Goal: Task Accomplishment & Management: Manage account settings

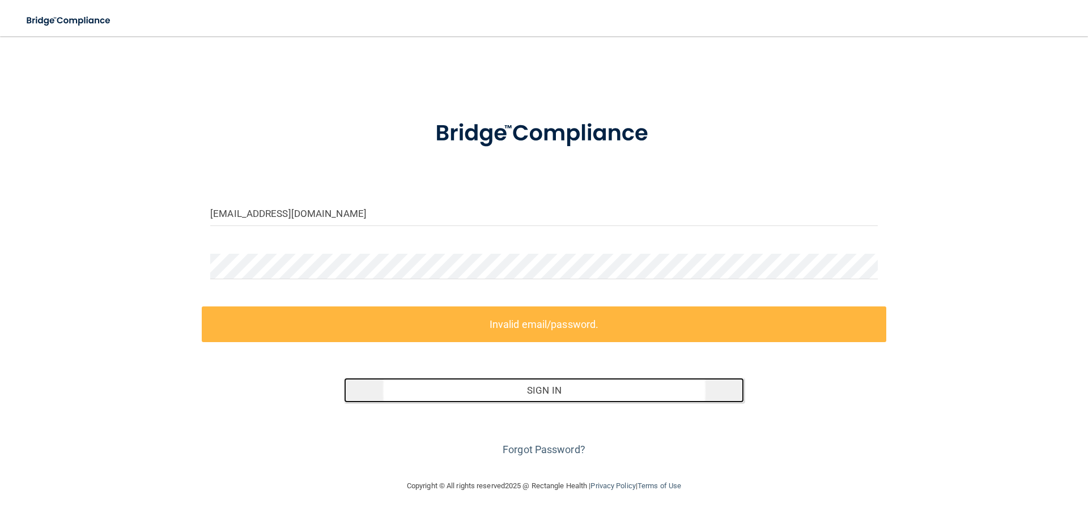
click at [544, 393] on button "Sign In" at bounding box center [544, 390] width 401 height 25
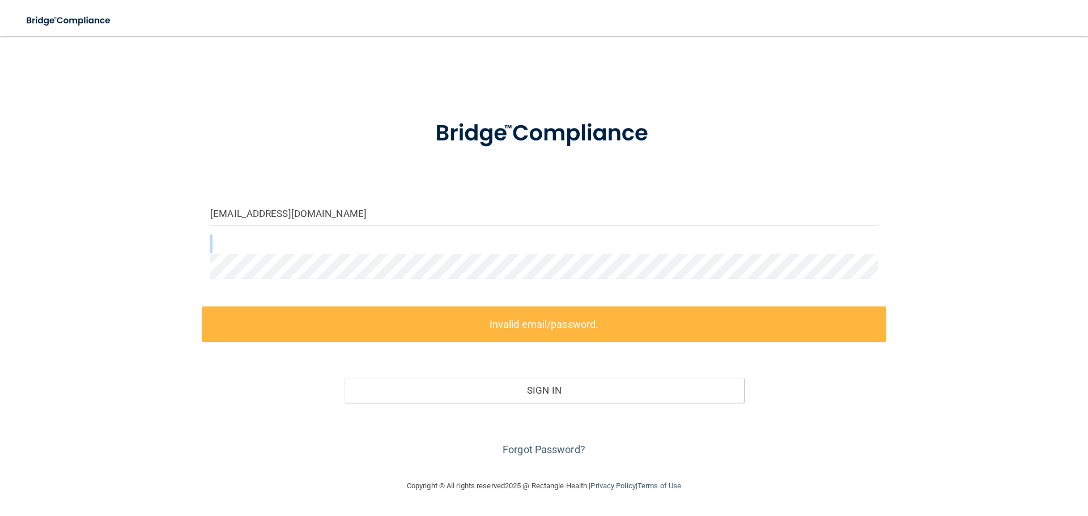
click at [244, 266] on form "[EMAIL_ADDRESS][DOMAIN_NAME] Invalid email/password. You don't have permission …" at bounding box center [544, 281] width 668 height 355
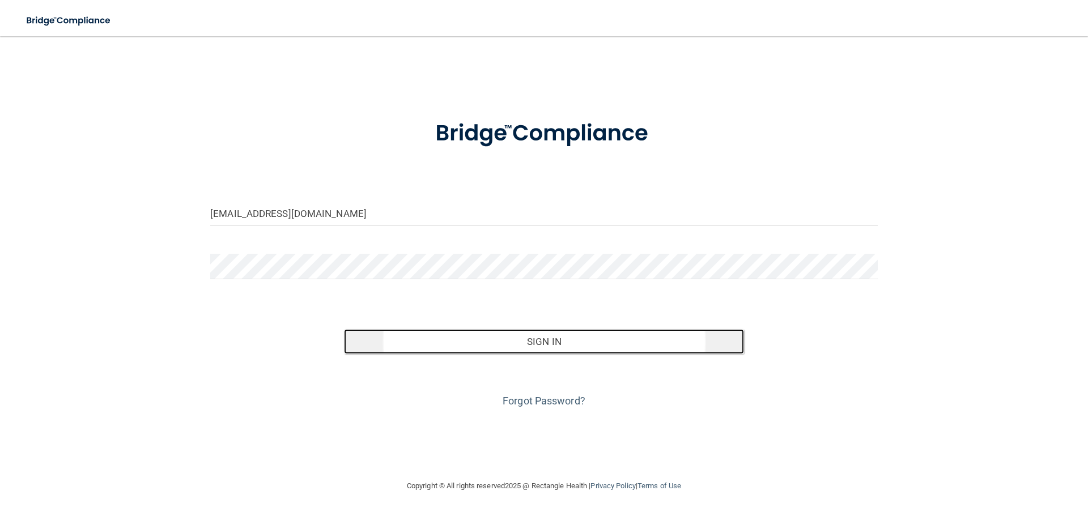
click at [557, 344] on button "Sign In" at bounding box center [544, 341] width 401 height 25
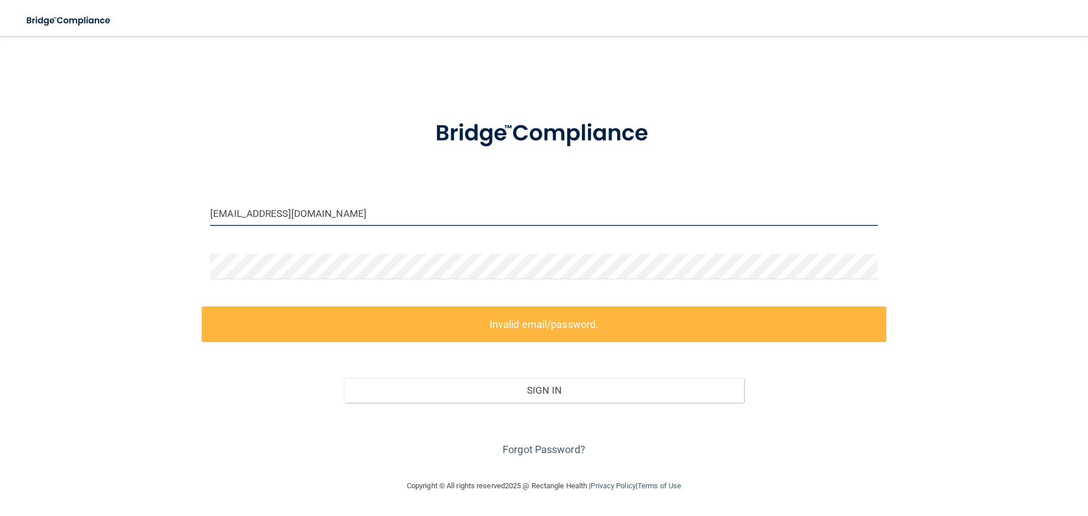
drag, startPoint x: 341, startPoint y: 211, endPoint x: 109, endPoint y: 247, distance: 234.6
click at [111, 247] on div "do@lakeshoredentalsc.com Invalid email/password. You don't have permission to a…" at bounding box center [544, 258] width 1043 height 421
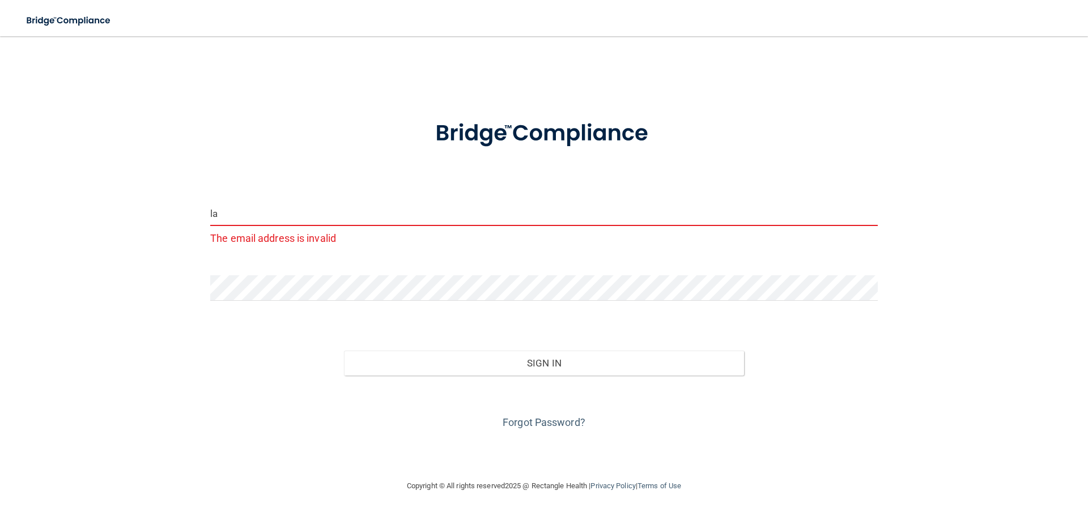
type input "l"
type input "[EMAIL_ADDRESS][DOMAIN_NAME]"
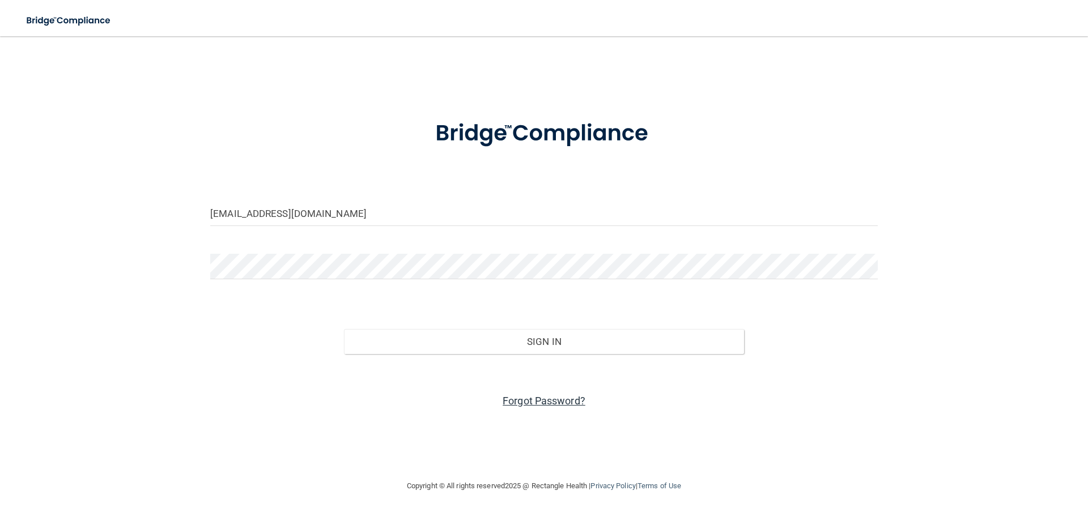
click at [545, 405] on link "Forgot Password?" at bounding box center [544, 401] width 83 height 12
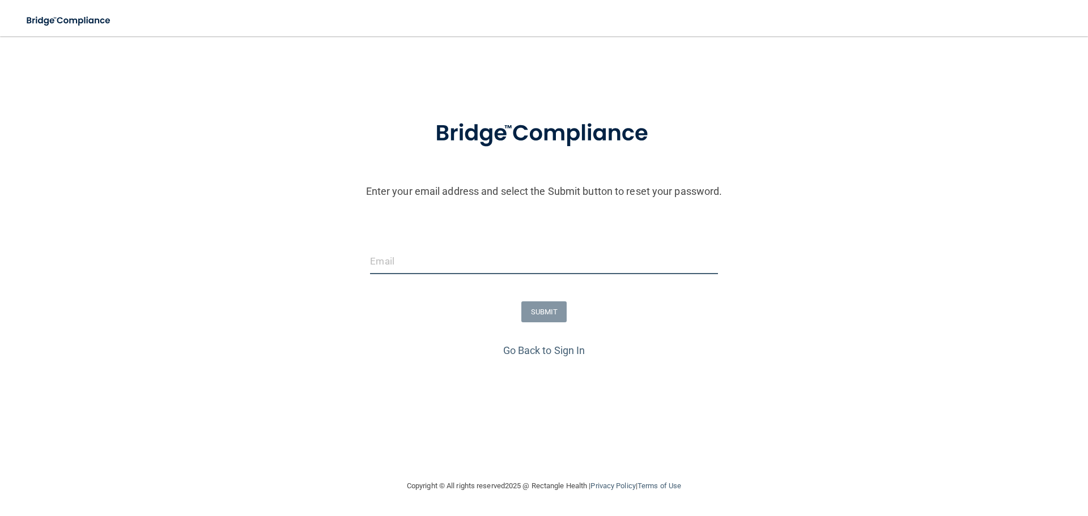
click at [398, 268] on input "email" at bounding box center [543, 262] width 347 height 26
type input "[EMAIL_ADDRESS][DOMAIN_NAME]"
click at [515, 305] on div "SUBMIT" at bounding box center [544, 312] width 1094 height 21
click at [536, 308] on button "SUBMIT" at bounding box center [544, 312] width 46 height 21
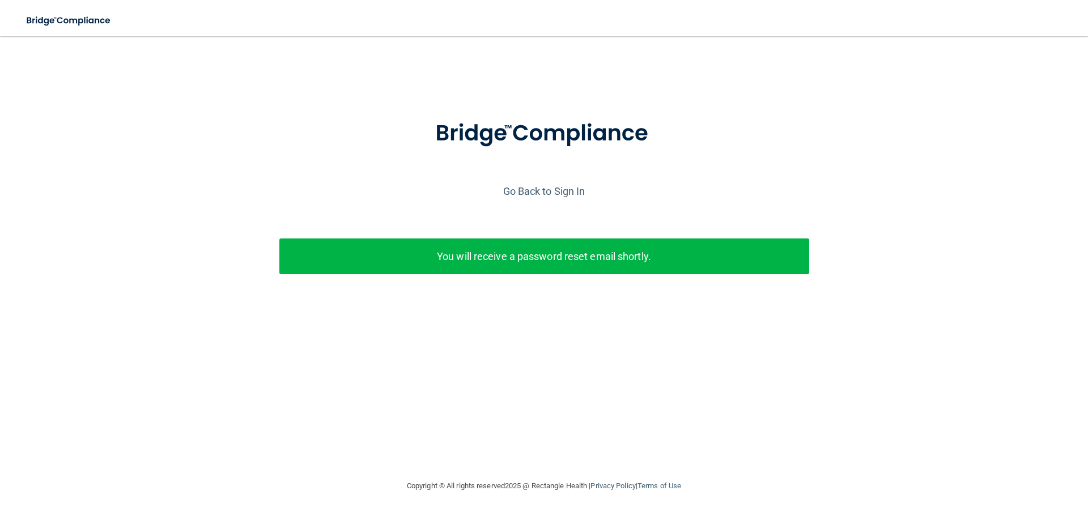
click at [531, 260] on p "You will receive a password reset email shortly." at bounding box center [544, 256] width 513 height 19
click at [537, 187] on link "Go Back to Sign In" at bounding box center [544, 191] width 82 height 12
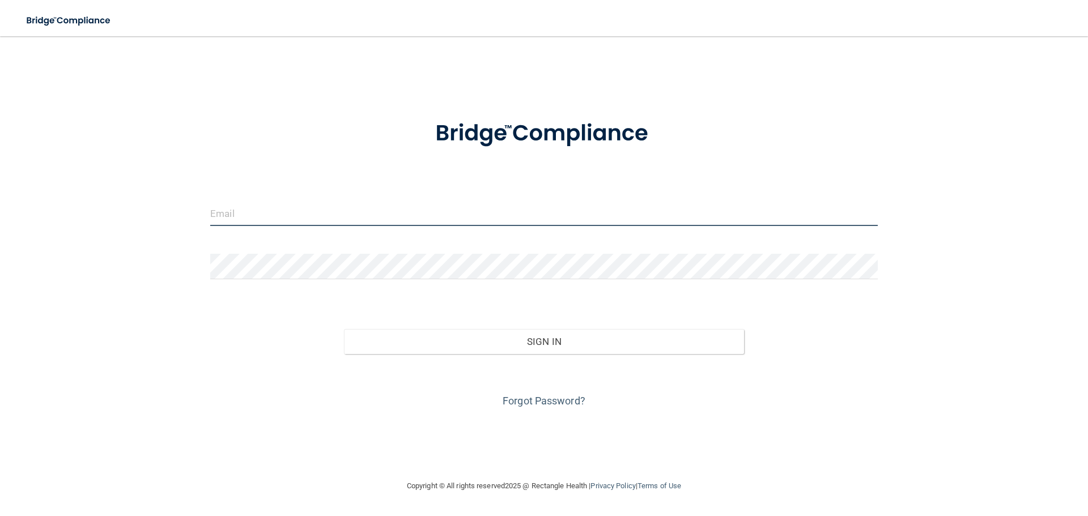
type input "[EMAIL_ADDRESS][DOMAIN_NAME]"
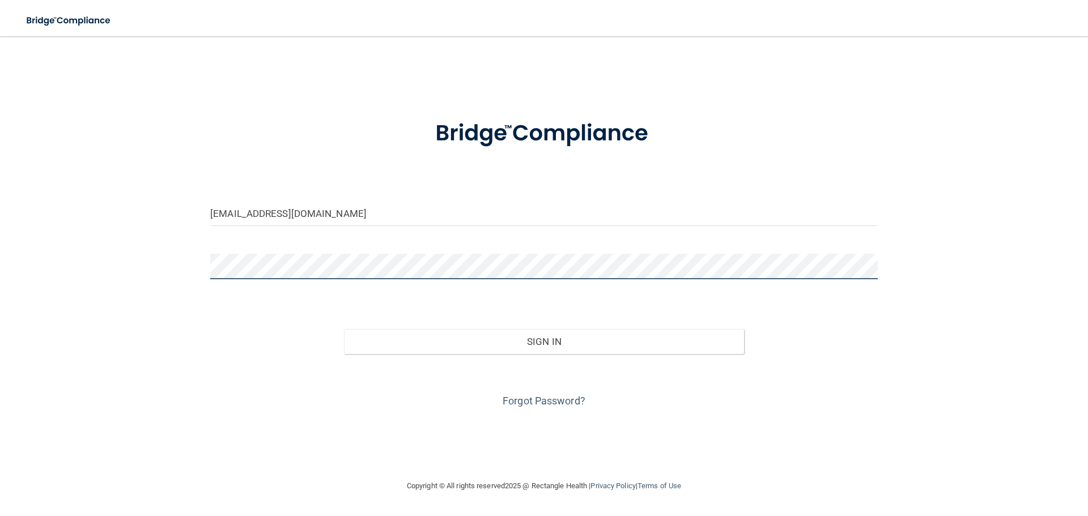
click at [344, 329] on button "Sign In" at bounding box center [544, 341] width 401 height 25
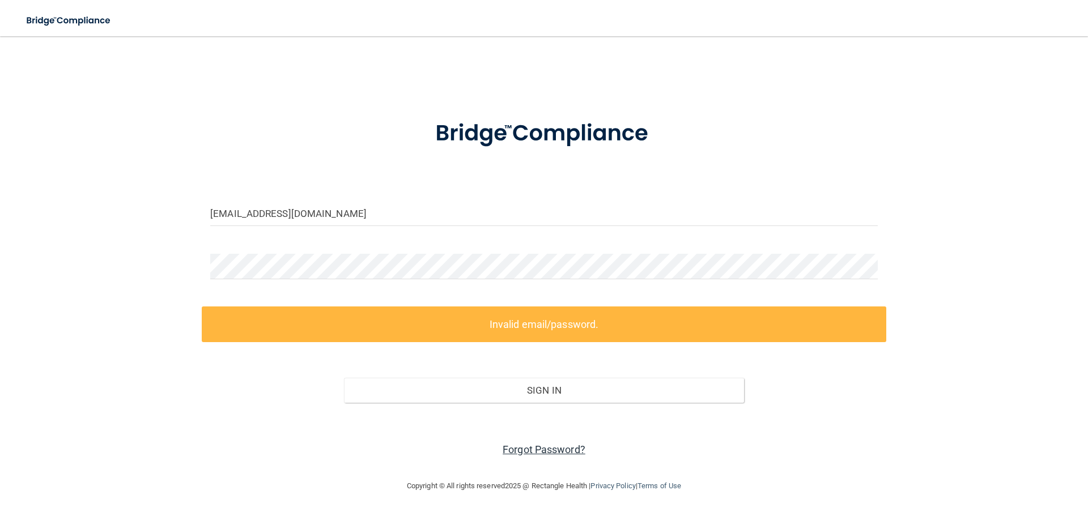
click at [540, 447] on link "Forgot Password?" at bounding box center [544, 450] width 83 height 12
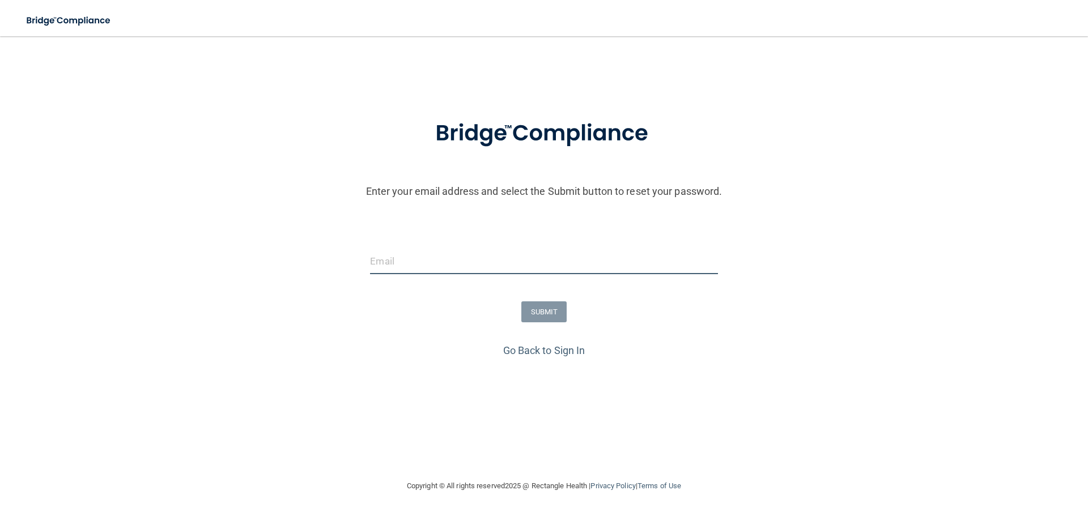
click at [453, 269] on input "email" at bounding box center [543, 262] width 347 height 26
type input "[EMAIL_ADDRESS][DOMAIN_NAME]"
click at [539, 308] on button "SUBMIT" at bounding box center [544, 312] width 46 height 21
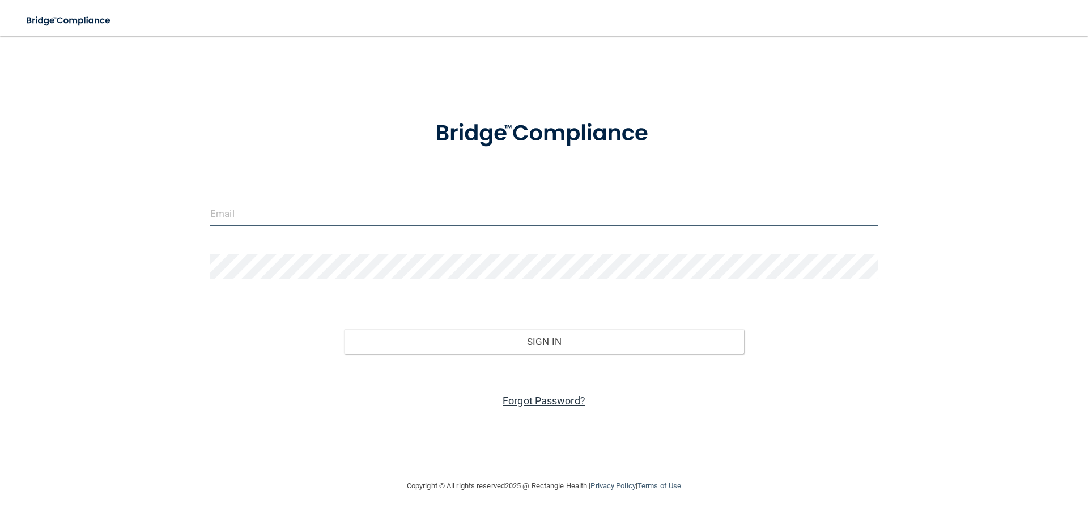
type input "[EMAIL_ADDRESS][DOMAIN_NAME]"
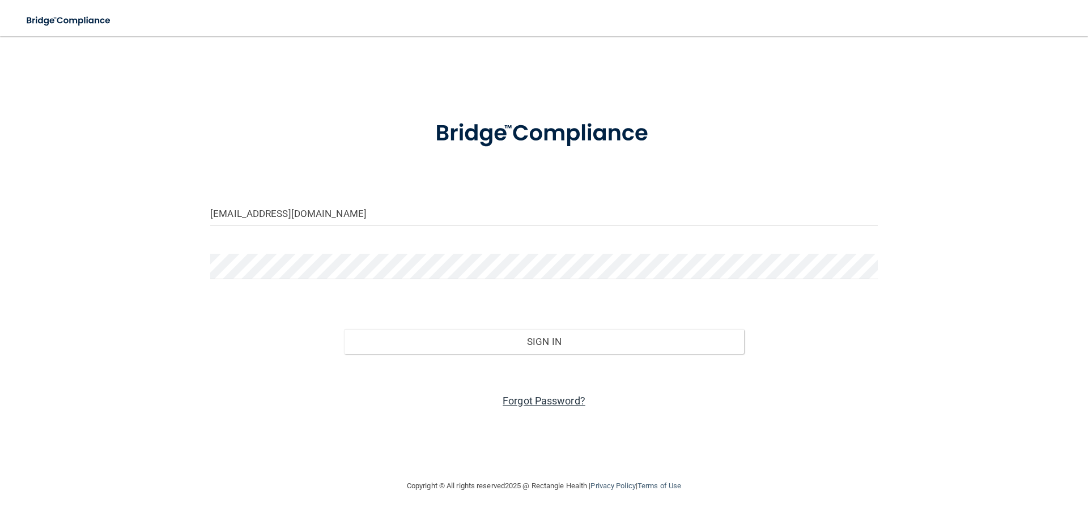
click at [535, 399] on link "Forgot Password?" at bounding box center [544, 401] width 83 height 12
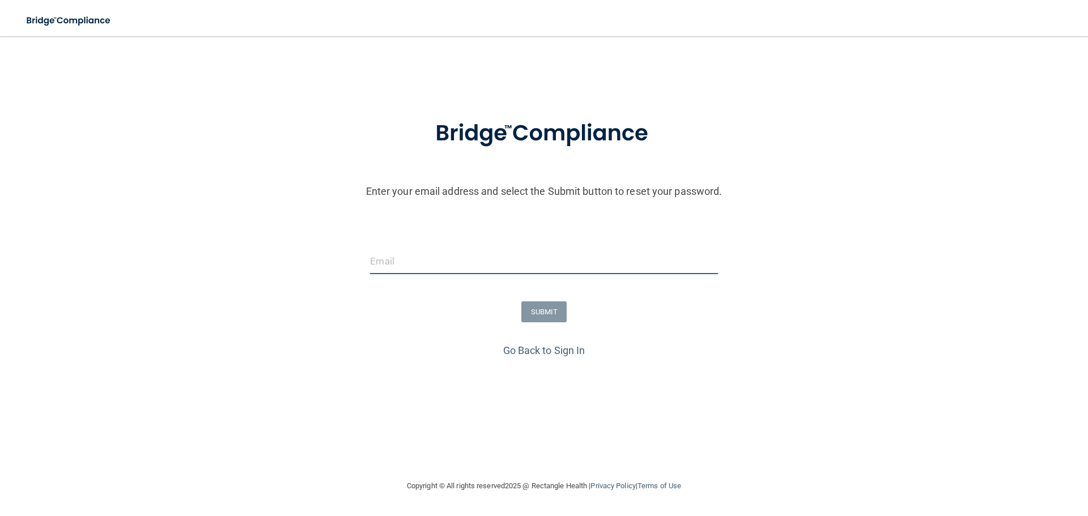
click at [413, 268] on input "email" at bounding box center [543, 262] width 347 height 26
type input "[EMAIL_ADDRESS][DOMAIN_NAME]"
click at [551, 311] on button "SUBMIT" at bounding box center [544, 312] width 46 height 21
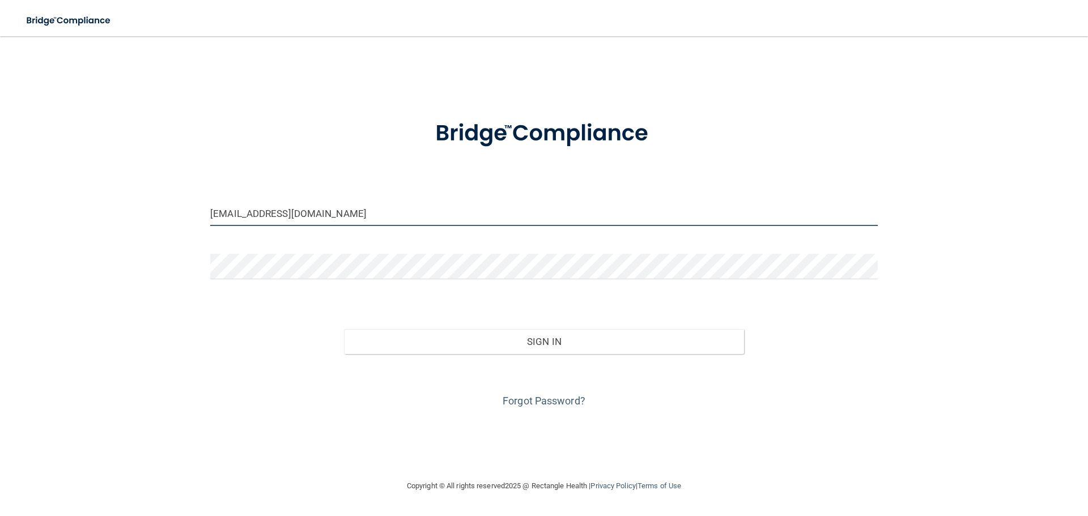
drag, startPoint x: 218, startPoint y: 213, endPoint x: 239, endPoint y: 213, distance: 20.4
click at [218, 213] on input "[EMAIL_ADDRESS][DOMAIN_NAME]" at bounding box center [544, 214] width 668 height 26
type input "[EMAIL_ADDRESS][DOMAIN_NAME]"
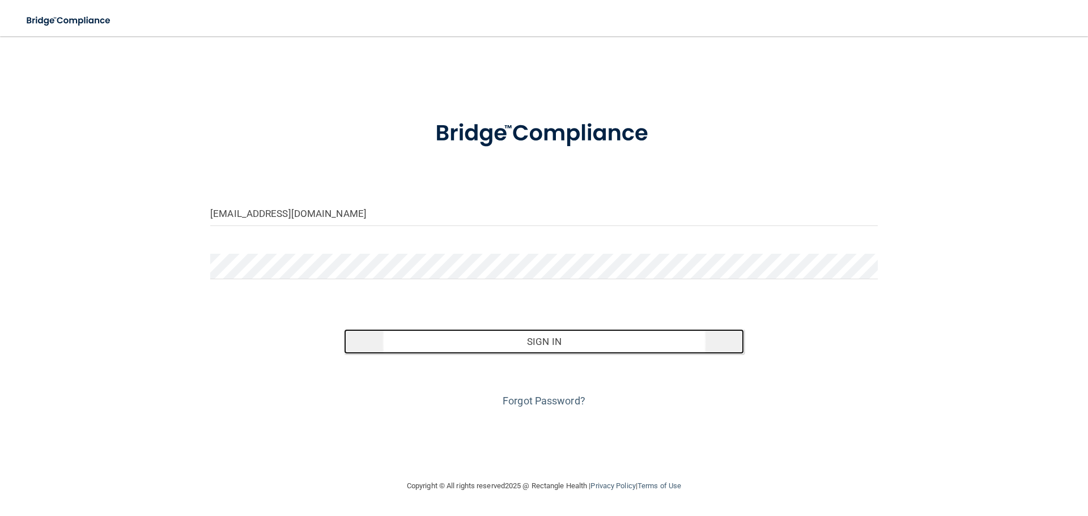
click at [486, 353] on button "Sign In" at bounding box center [544, 341] width 401 height 25
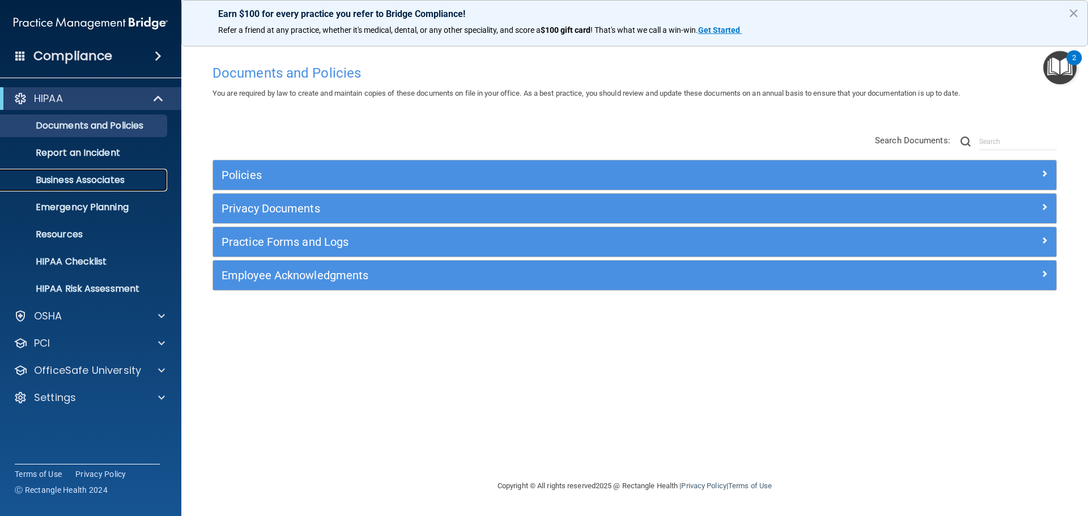
click at [80, 179] on p "Business Associates" at bounding box center [84, 180] width 155 height 11
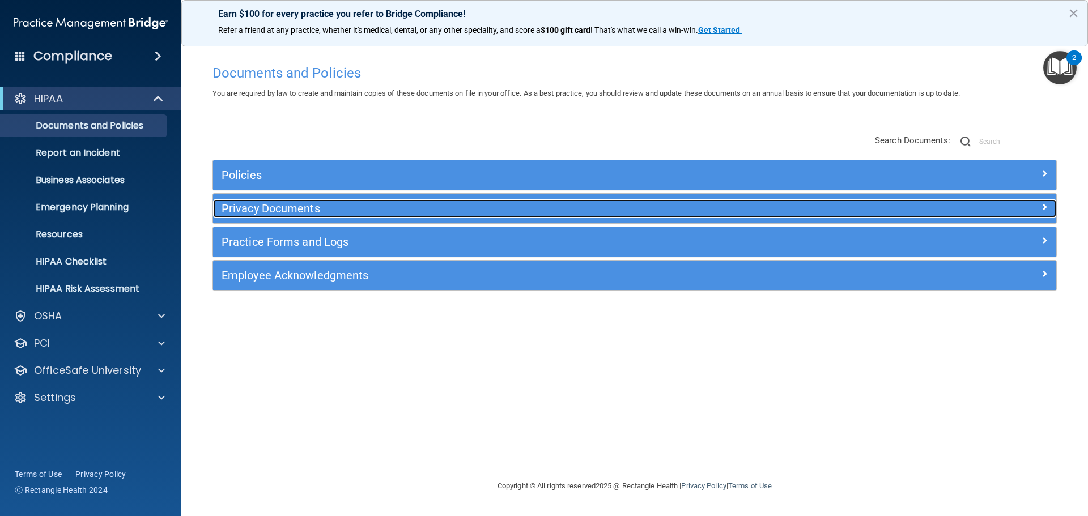
click at [265, 210] on h5 "Privacy Documents" at bounding box center [530, 208] width 616 height 12
